Goal: Browse casually

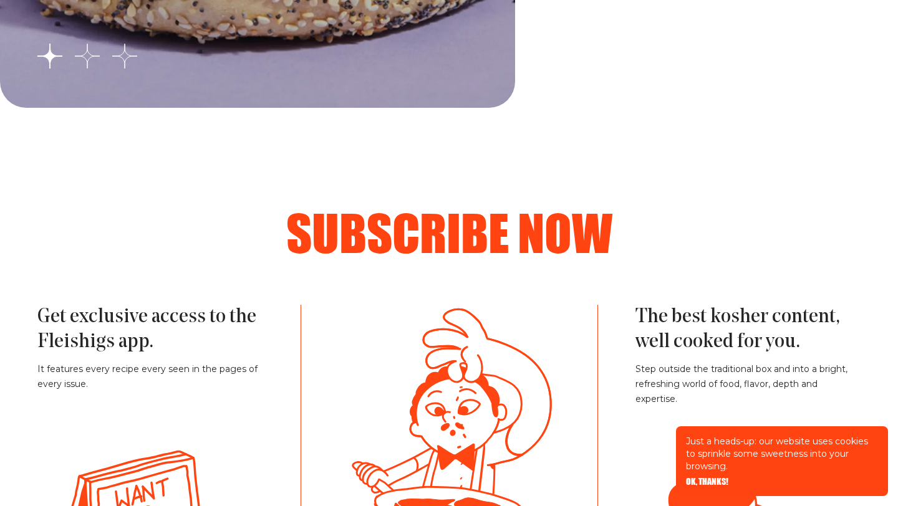
scroll to position [2137, 0]
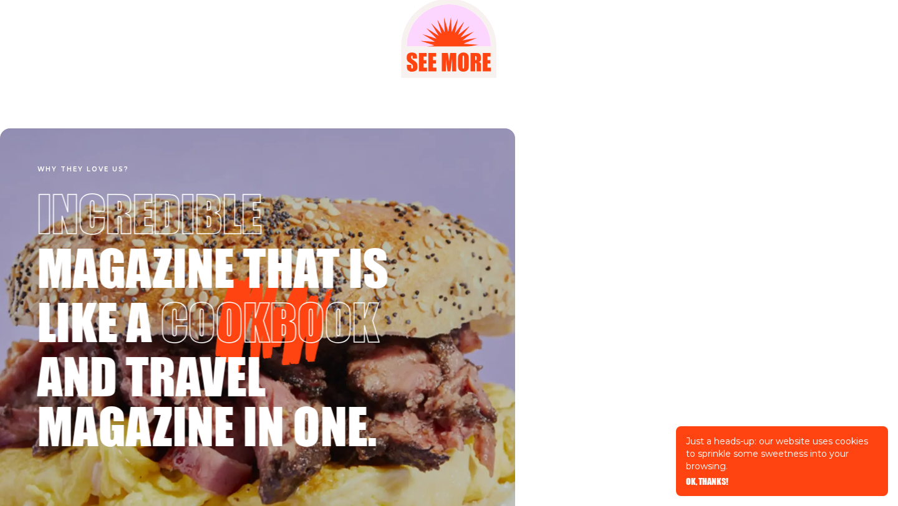
scroll to position [1917, 0]
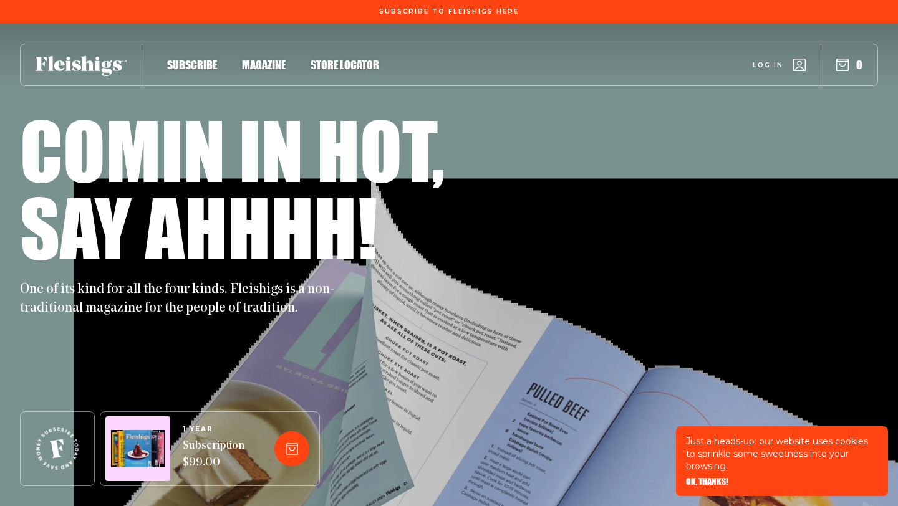
scroll to position [1917, 0]
